Goal: Task Accomplishment & Management: Manage account settings

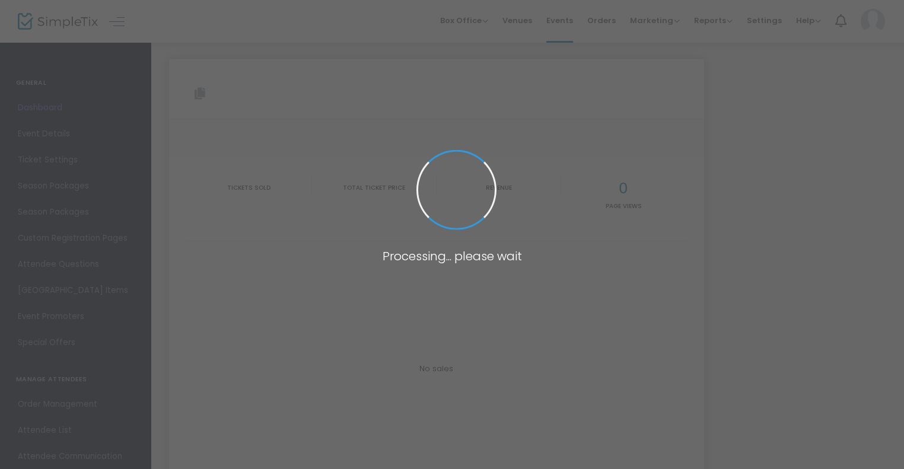
type input "[URL][DOMAIN_NAME]"
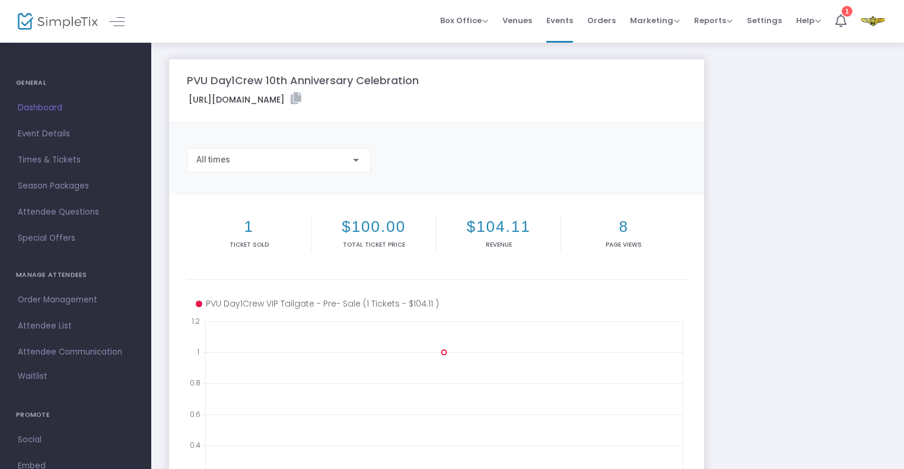
click at [54, 107] on span "Dashboard" at bounding box center [76, 107] width 116 height 15
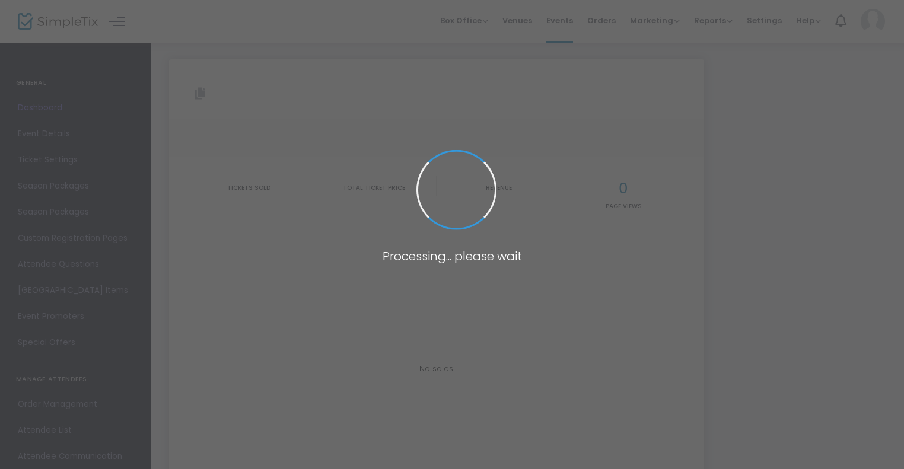
type input "[URL][DOMAIN_NAME]"
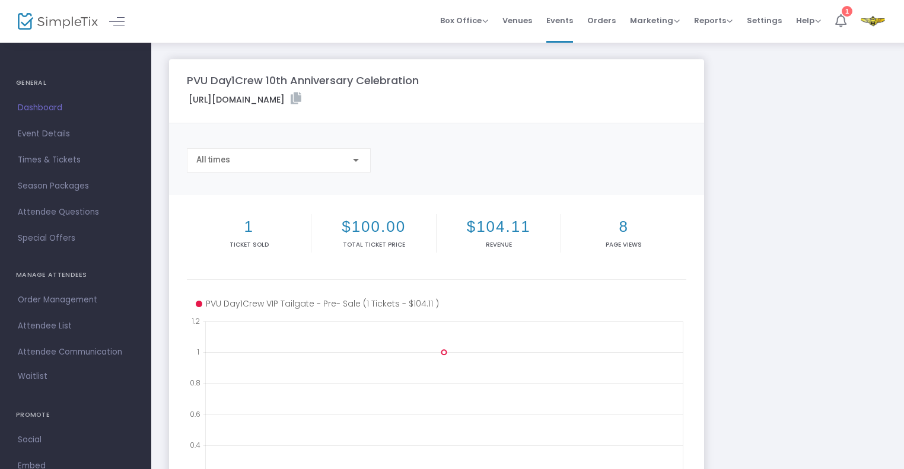
click at [840, 23] on icon at bounding box center [840, 20] width 11 height 13
click at [40, 134] on span "Event Details" at bounding box center [76, 133] width 116 height 15
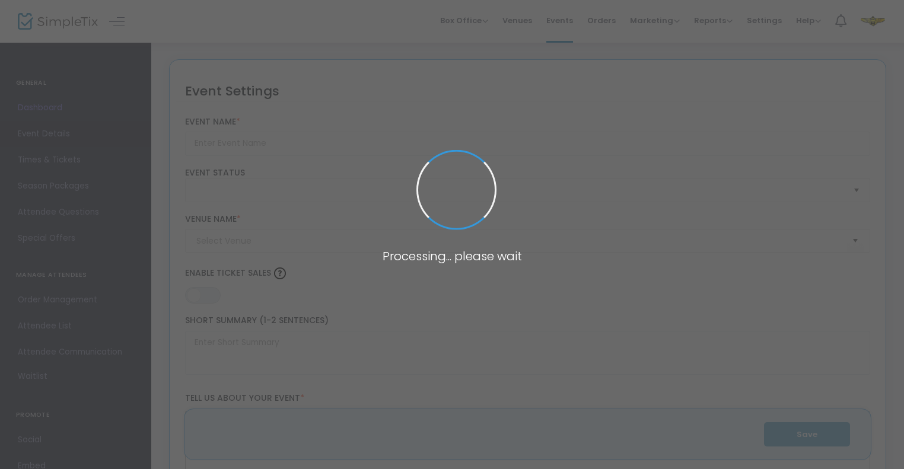
type input "PVU Day1Crew 10th Anniversary Celebration"
type textarea "PVU Day1Crew 10th Anniversary Celebration Join us for a milestone celebration a…"
type input "Purchase Your Tickets Now"
type input "PVAMU's [GEOGRAPHIC_DATA]: Lots 83-84 in [GEOGRAPHIC_DATA], [GEOGRAPHIC_DATA]"
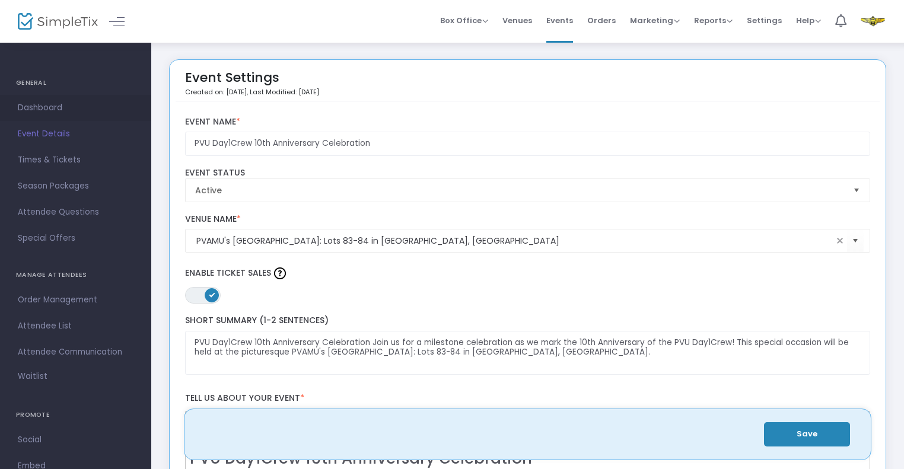
click at [43, 106] on span "Dashboard" at bounding box center [76, 107] width 116 height 15
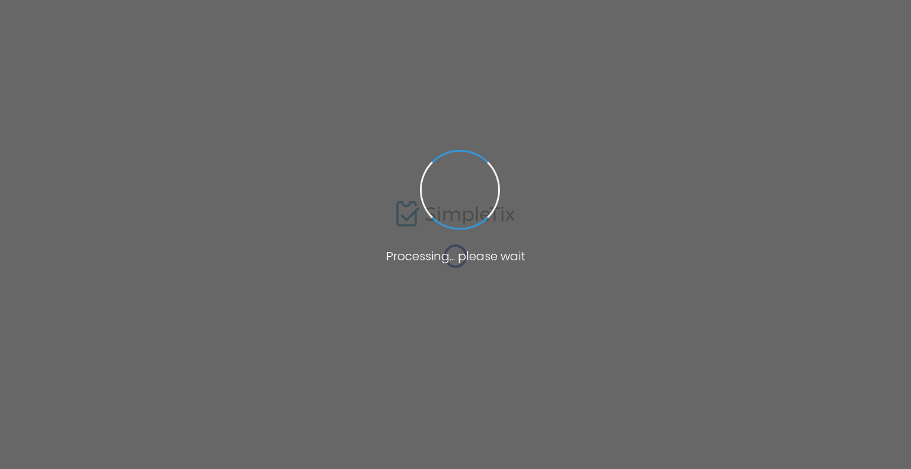
type input "PVU Day1Crew 10th Anniversary Celebration"
type textarea "PVU Day1Crew 10th Anniversary Celebration Join us for a milestone celebration a…"
type input "Purchase Your Tickets Now"
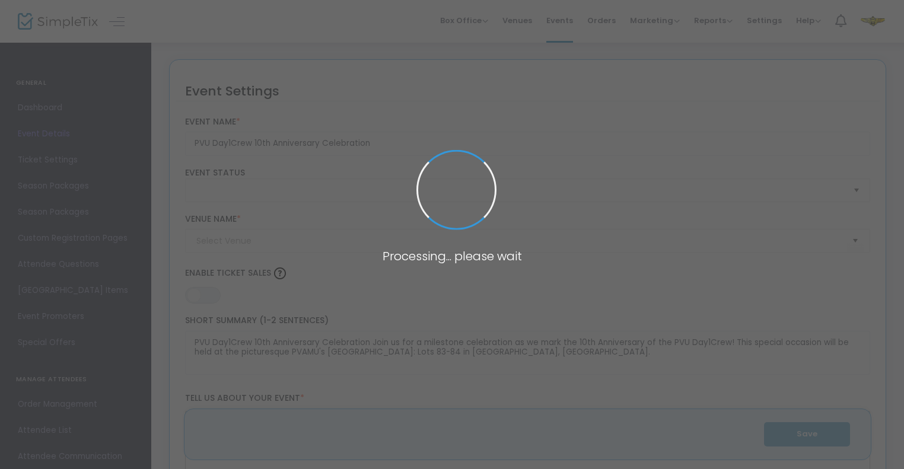
type input "PVAMU's [GEOGRAPHIC_DATA]: Lots 83-84 in [GEOGRAPHIC_DATA], [GEOGRAPHIC_DATA]"
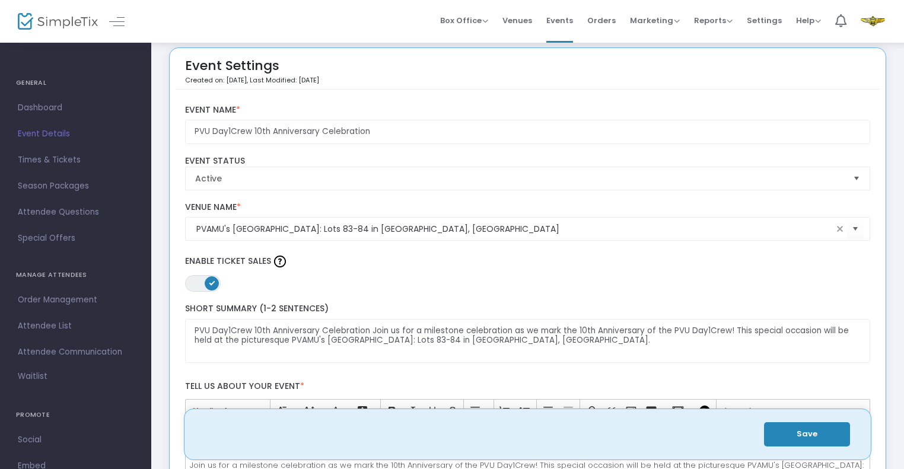
scroll to position [14, 0]
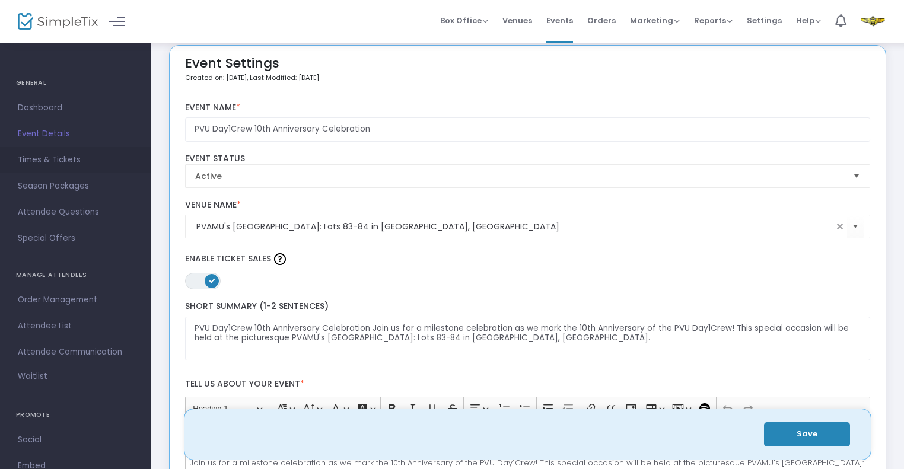
click at [54, 161] on span "Times & Tickets" at bounding box center [76, 159] width 116 height 15
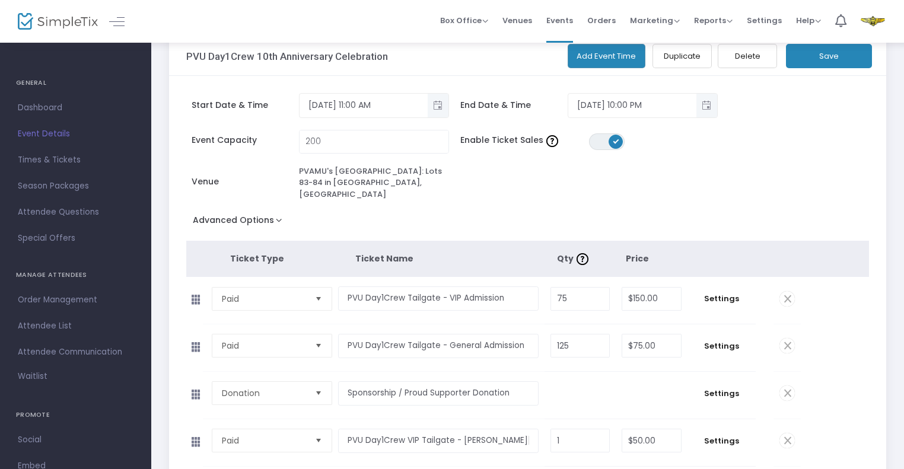
scroll to position [74, 0]
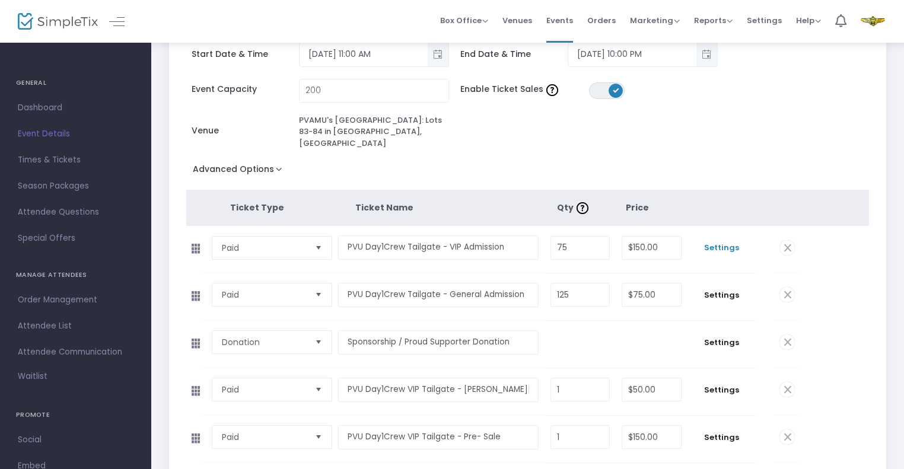
click at [731, 242] on span "Settings" at bounding box center [721, 248] width 56 height 12
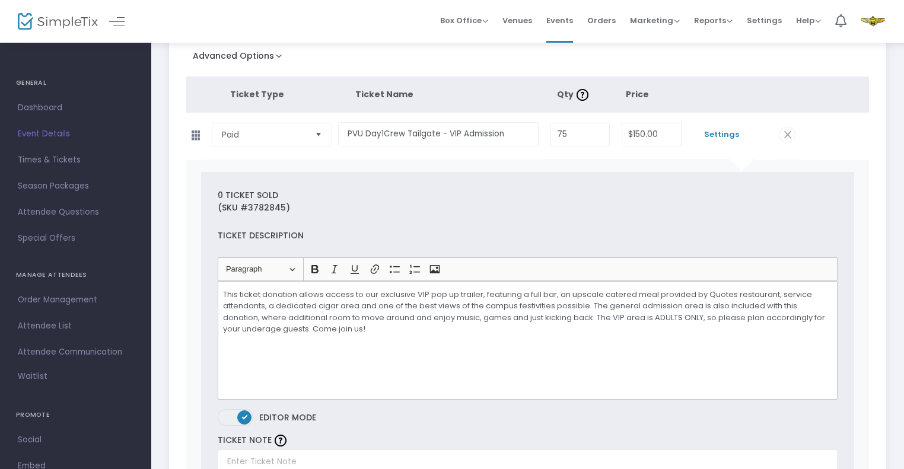
scroll to position [192, 0]
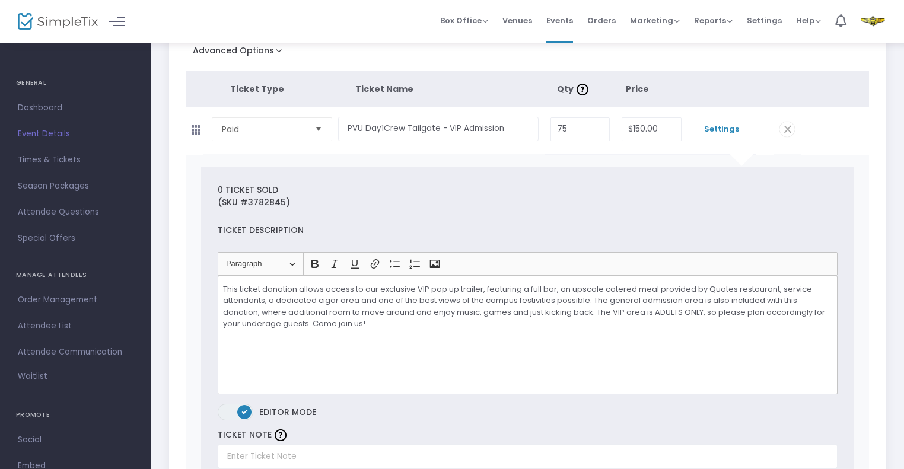
click at [285, 298] on p "This ticket donation allows access to our exclusive VIP pop up trailer, featuri…" at bounding box center [527, 306] width 609 height 46
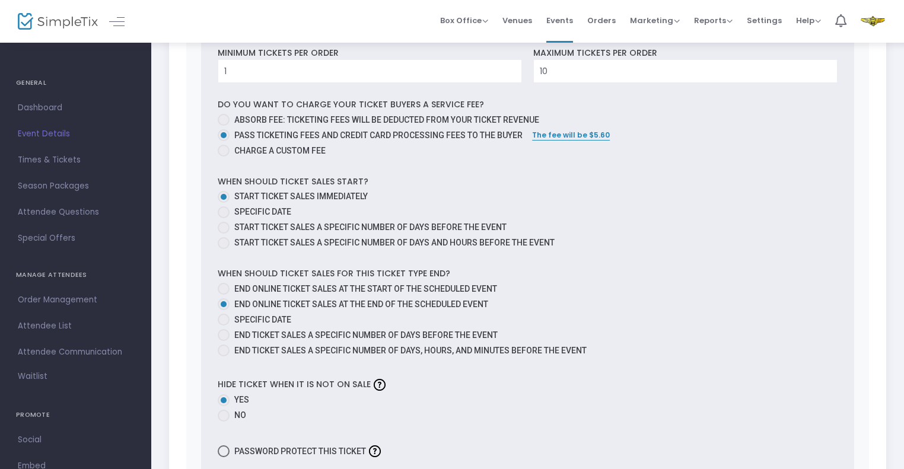
scroll to position [741, 0]
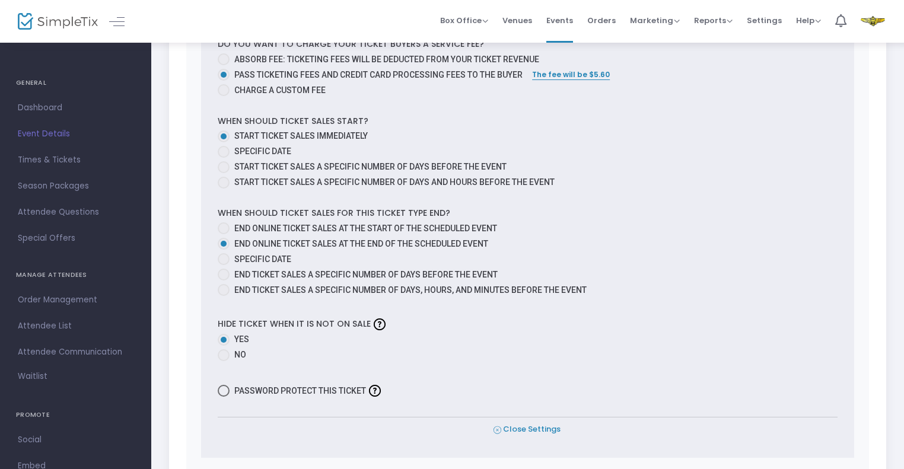
click at [540, 423] on span "Close Settings" at bounding box center [526, 429] width 67 height 12
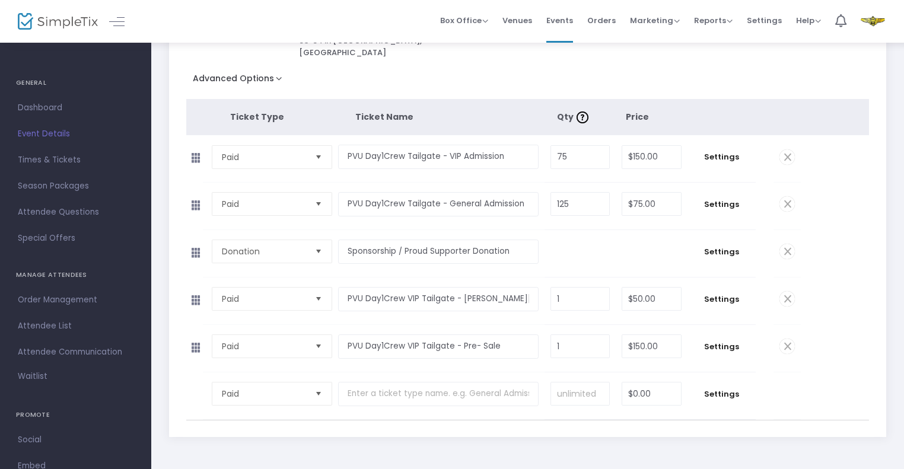
scroll to position [19, 0]
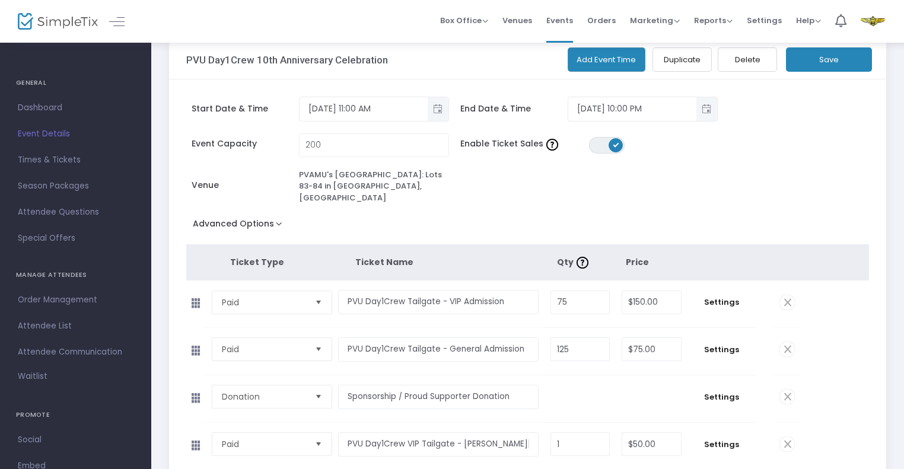
click at [831, 62] on button "Save" at bounding box center [829, 59] width 86 height 24
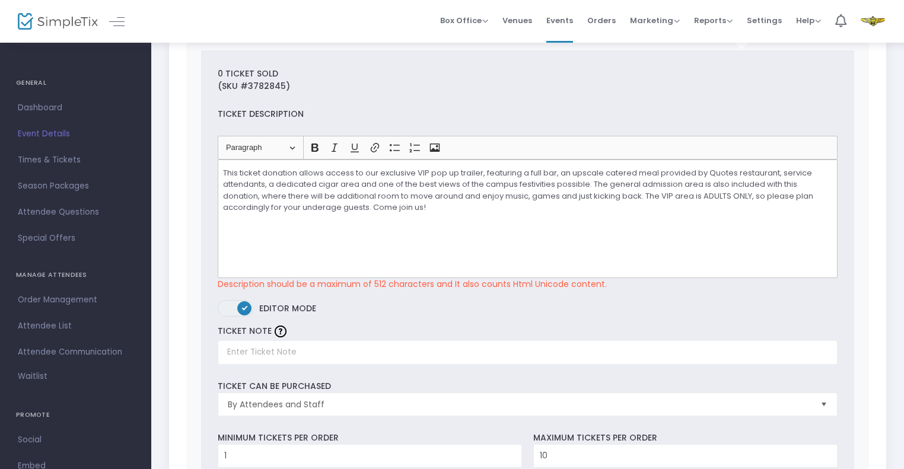
scroll to position [346, 0]
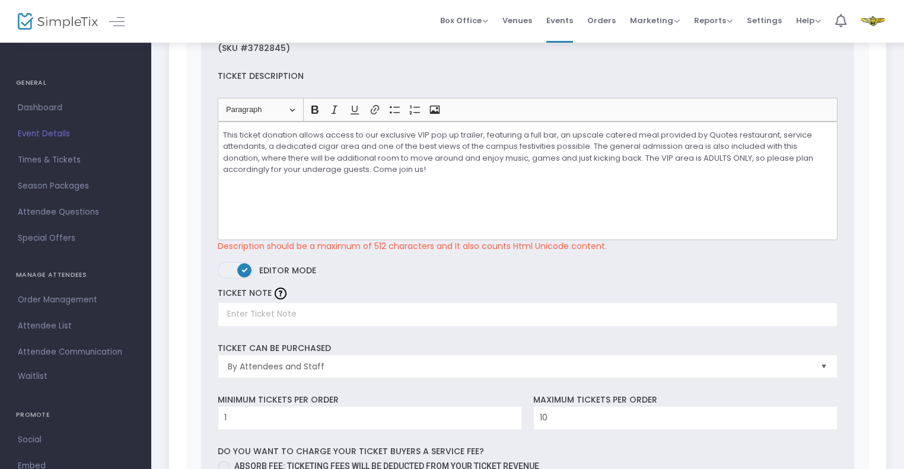
click at [336, 146] on p "This ticket donation allows access to our exclusive VIP pop up trailer, featuri…" at bounding box center [527, 152] width 609 height 46
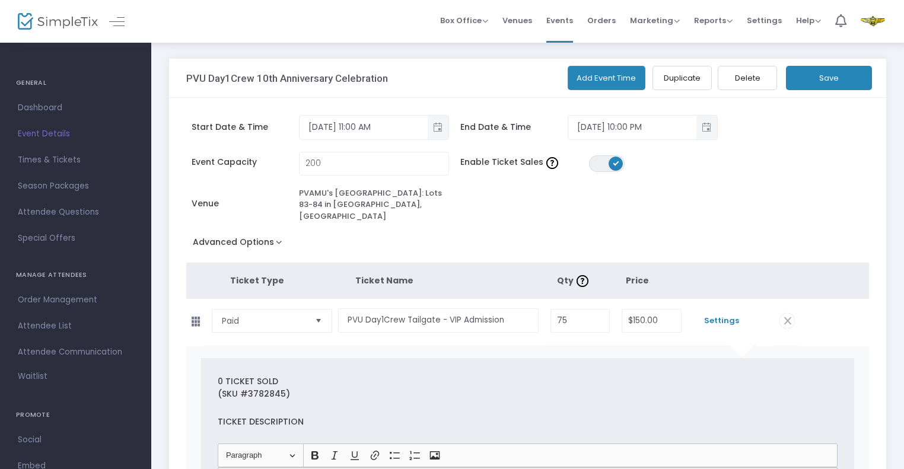
scroll to position [0, 0]
click at [822, 78] on button "Save" at bounding box center [829, 78] width 86 height 24
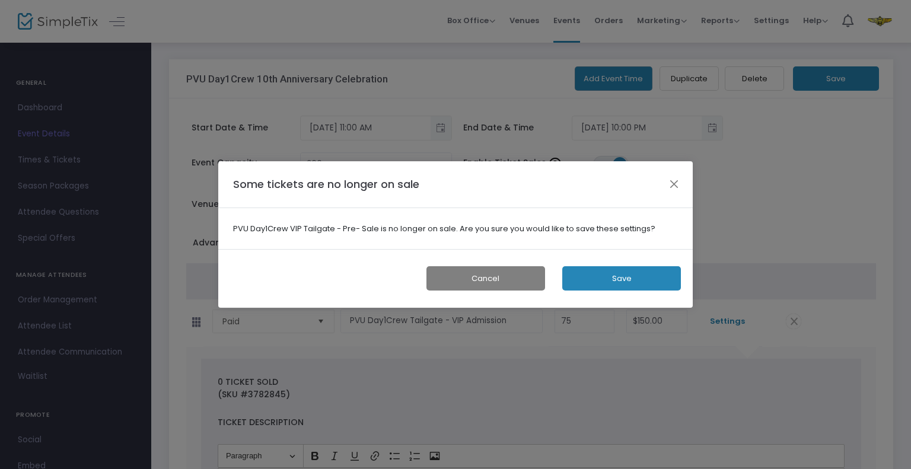
click at [617, 279] on button "Save" at bounding box center [621, 278] width 119 height 24
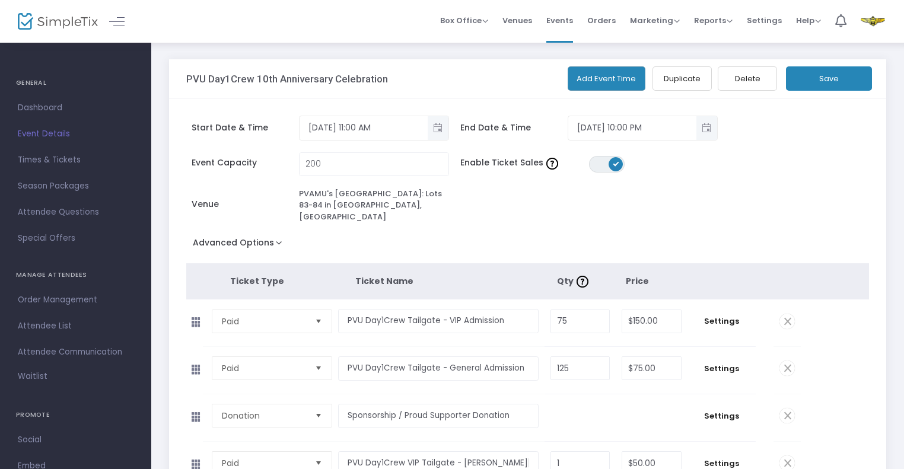
click at [828, 81] on button "Save" at bounding box center [829, 78] width 86 height 24
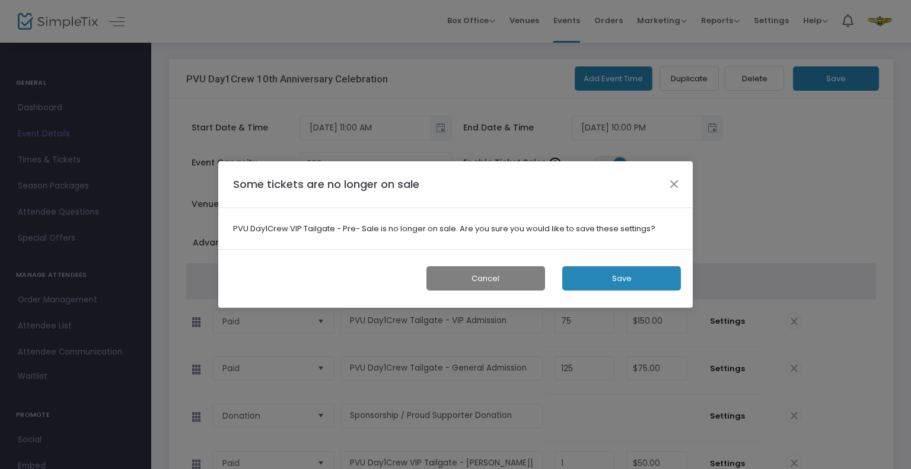
click at [634, 284] on button "Save" at bounding box center [621, 278] width 119 height 24
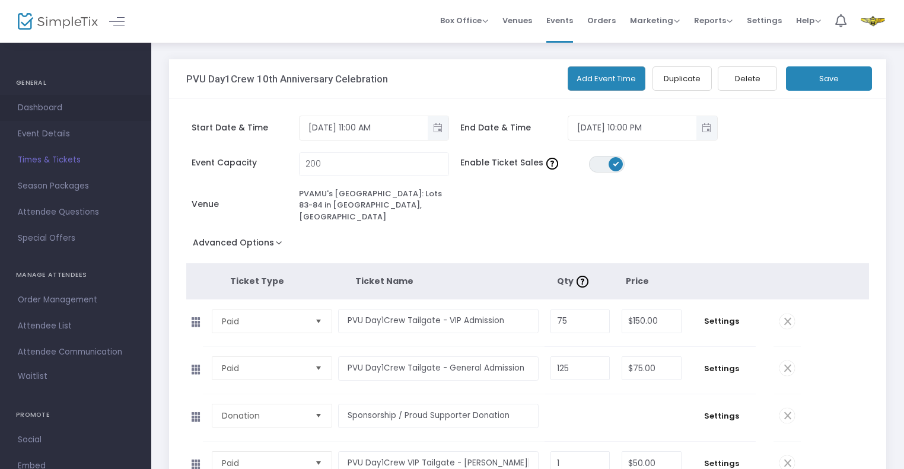
click at [41, 110] on span "Dashboard" at bounding box center [76, 107] width 116 height 15
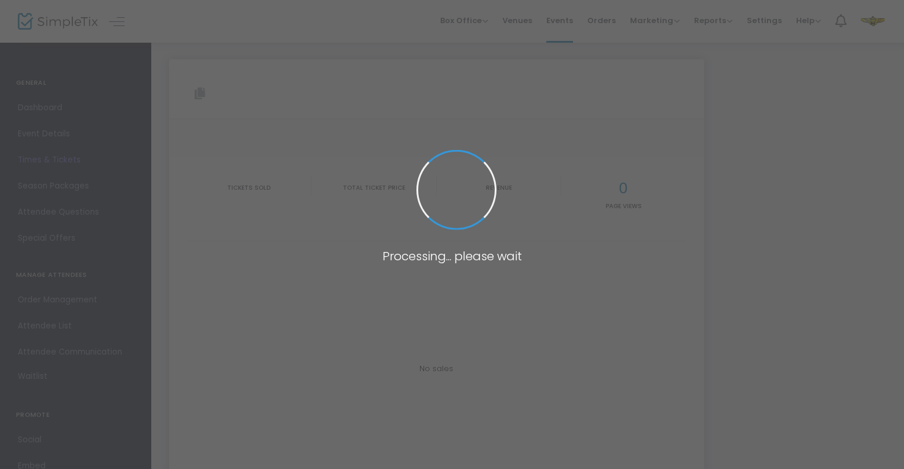
type input "[URL][DOMAIN_NAME]"
